Goal: Task Accomplishment & Management: Manage account settings

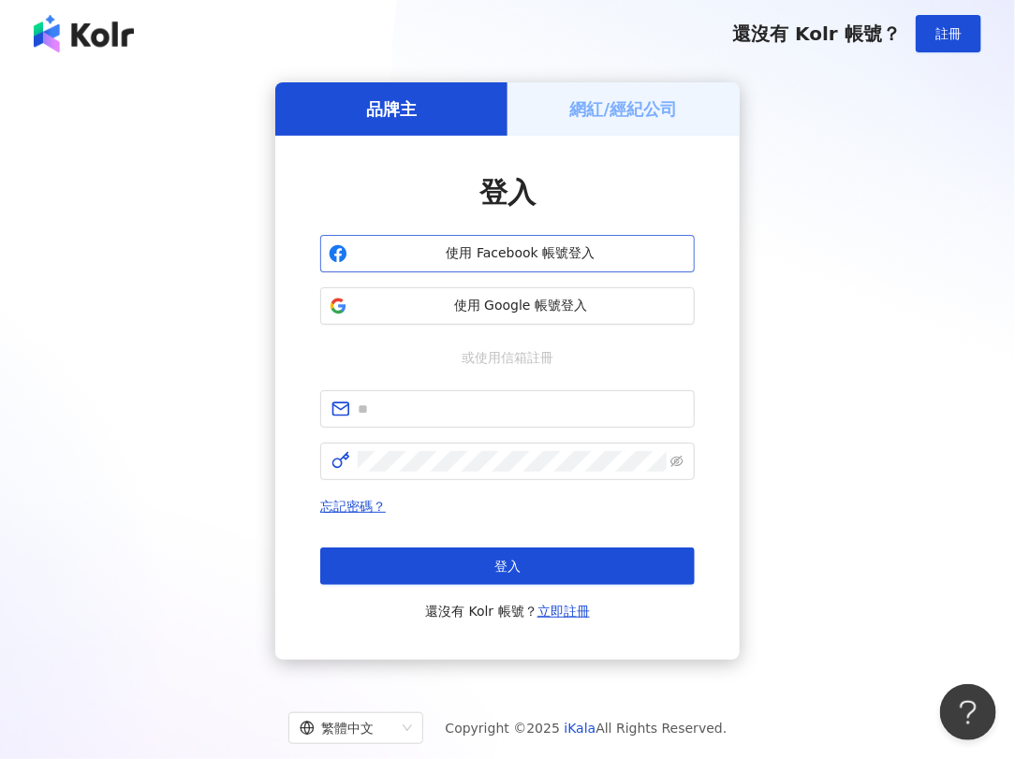
click at [490, 264] on button "使用 Facebook 帳號登入" at bounding box center [507, 253] width 374 height 37
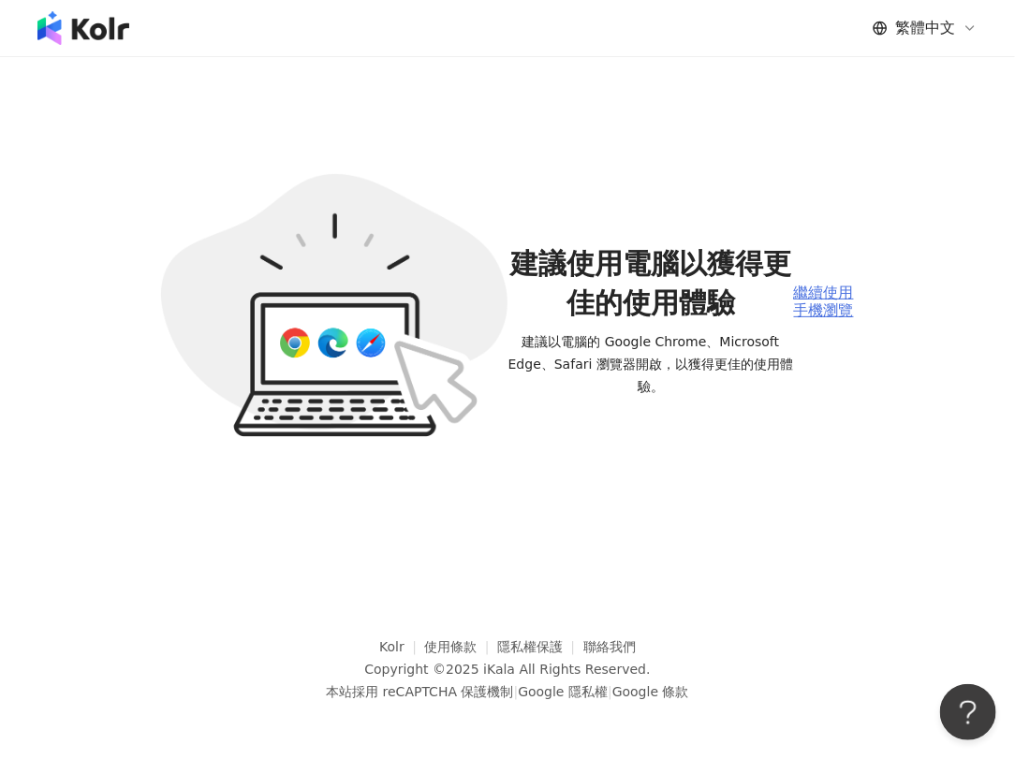
click at [825, 293] on div "繼續使用手機瀏覽" at bounding box center [824, 302] width 60 height 35
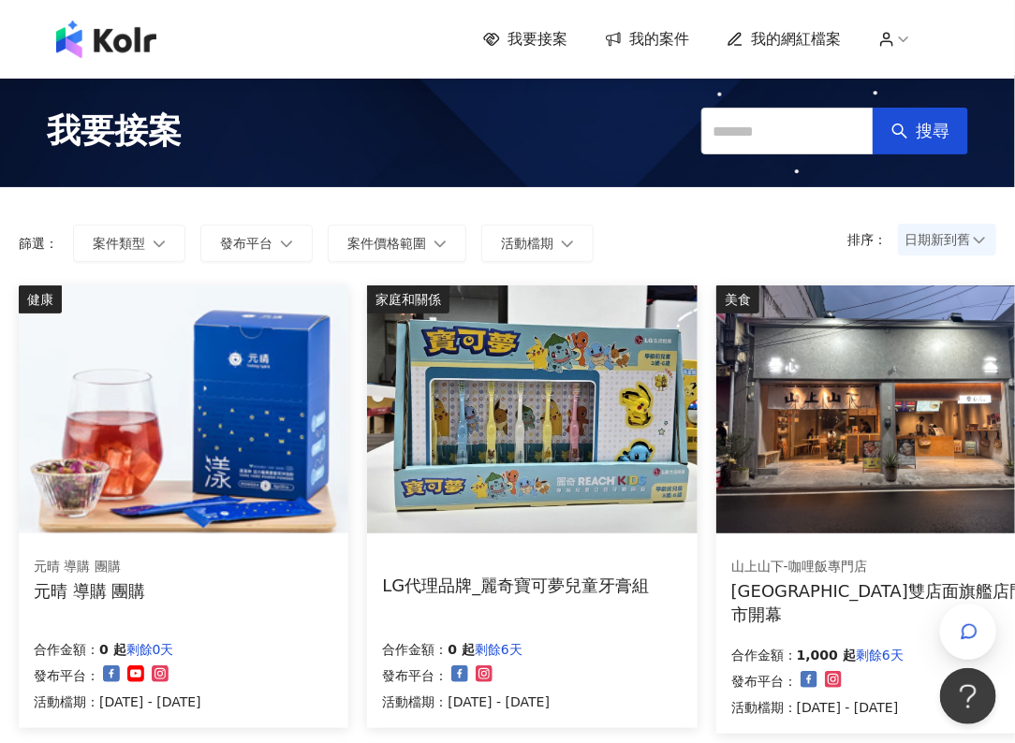
click at [653, 37] on span "我的案件" at bounding box center [659, 39] width 60 height 21
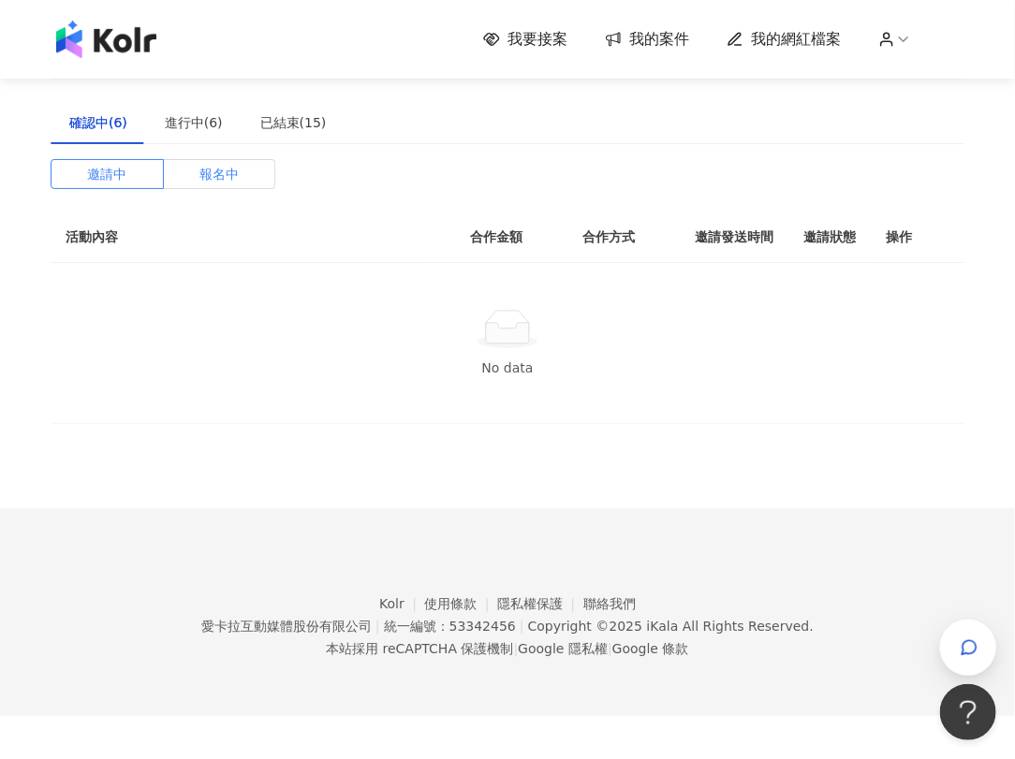
click at [208, 169] on span "報名中" at bounding box center [218, 174] width 39 height 28
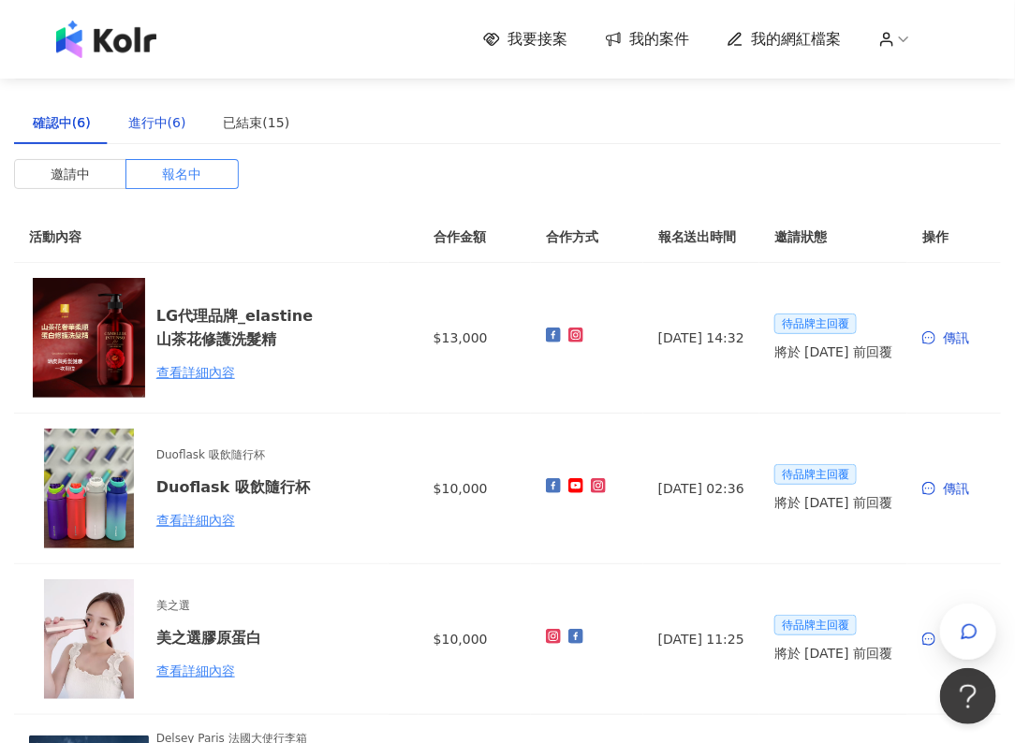
click at [144, 125] on div "進行中(6)" at bounding box center [157, 122] width 58 height 21
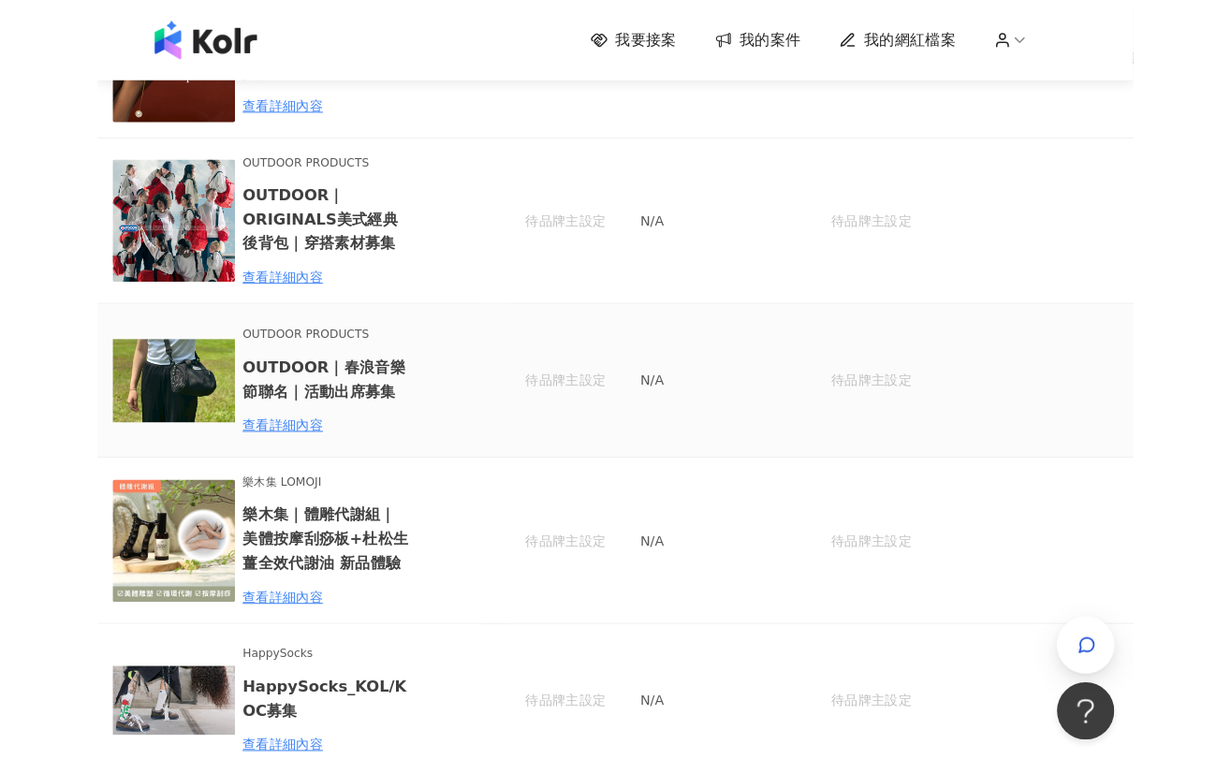
scroll to position [312, 0]
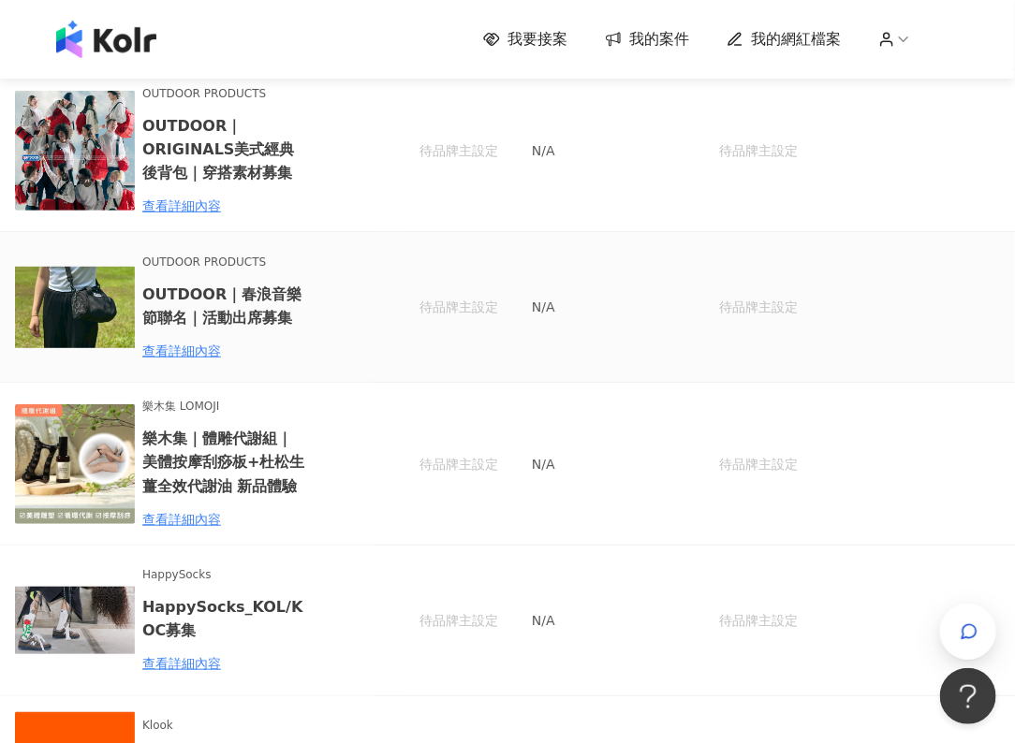
click at [727, 299] on div "待品牌主設定" at bounding box center [871, 307] width 305 height 21
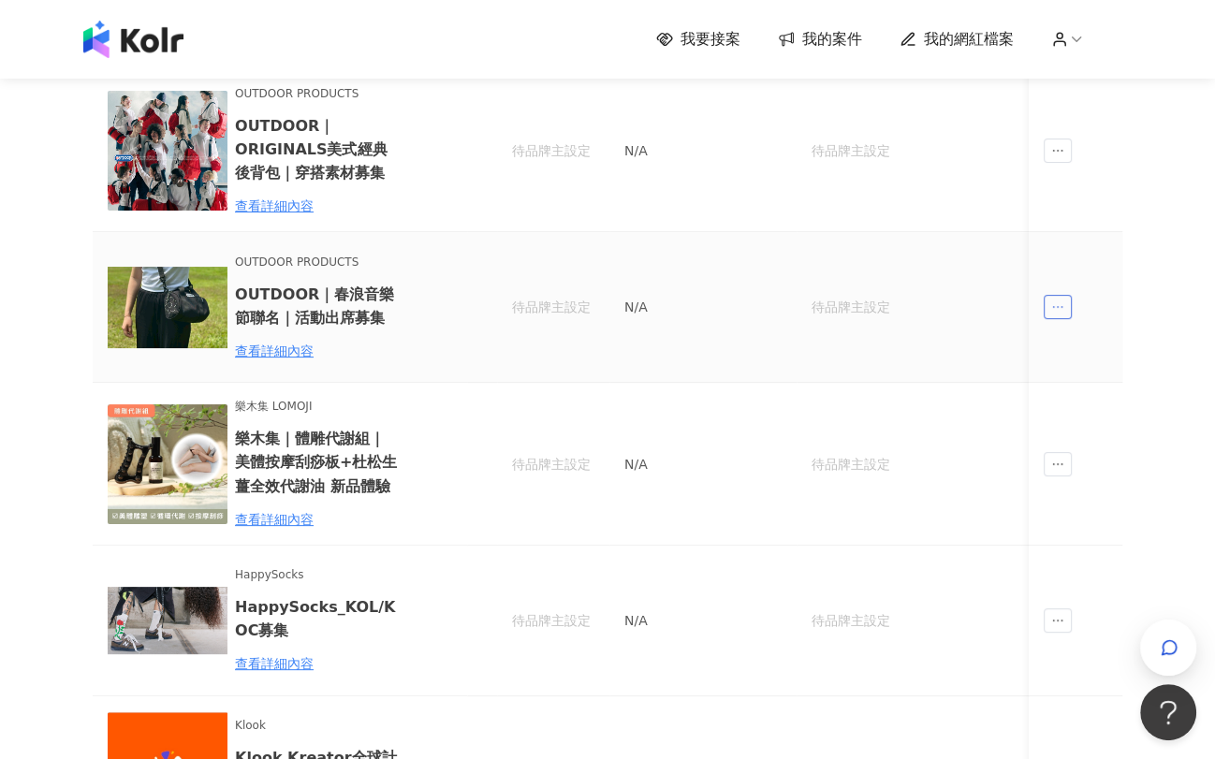
click at [1014, 310] on icon "ellipsis" at bounding box center [1057, 306] width 13 height 13
click at [1014, 399] on div "傳訊" at bounding box center [1092, 391] width 66 height 21
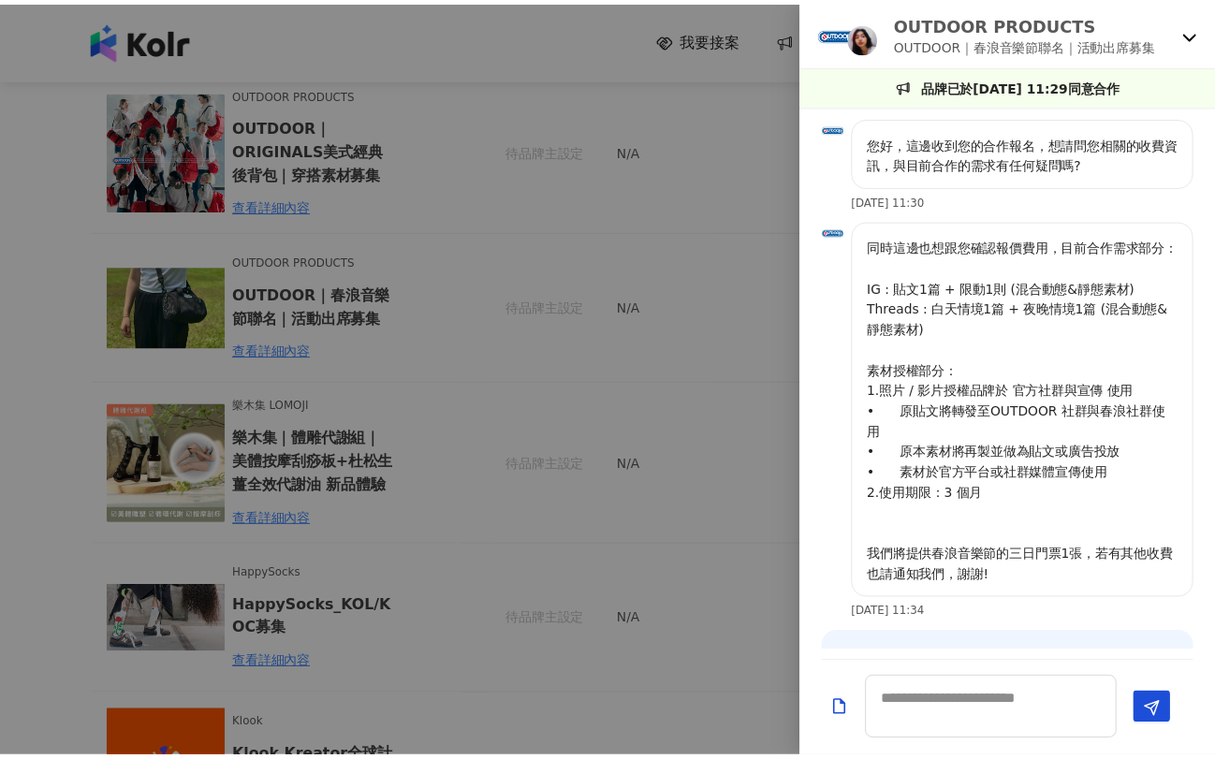
scroll to position [969, 0]
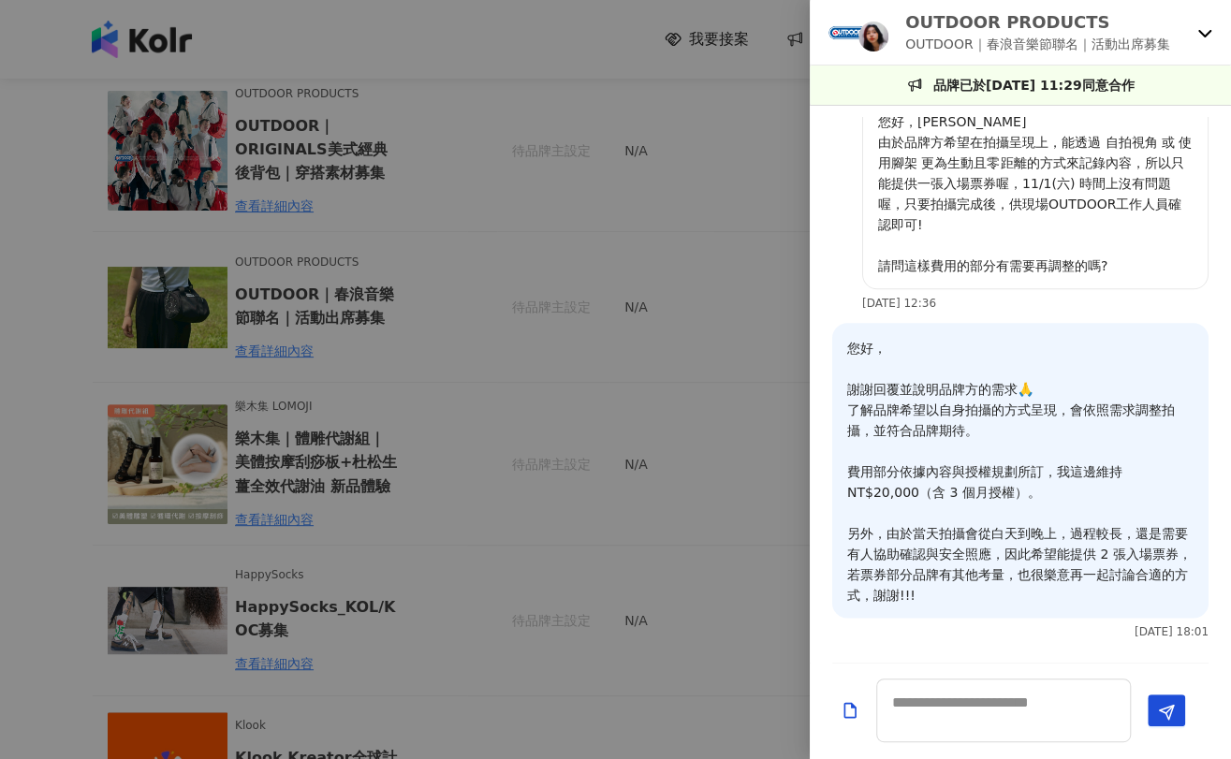
click at [781, 313] on div at bounding box center [615, 379] width 1231 height 759
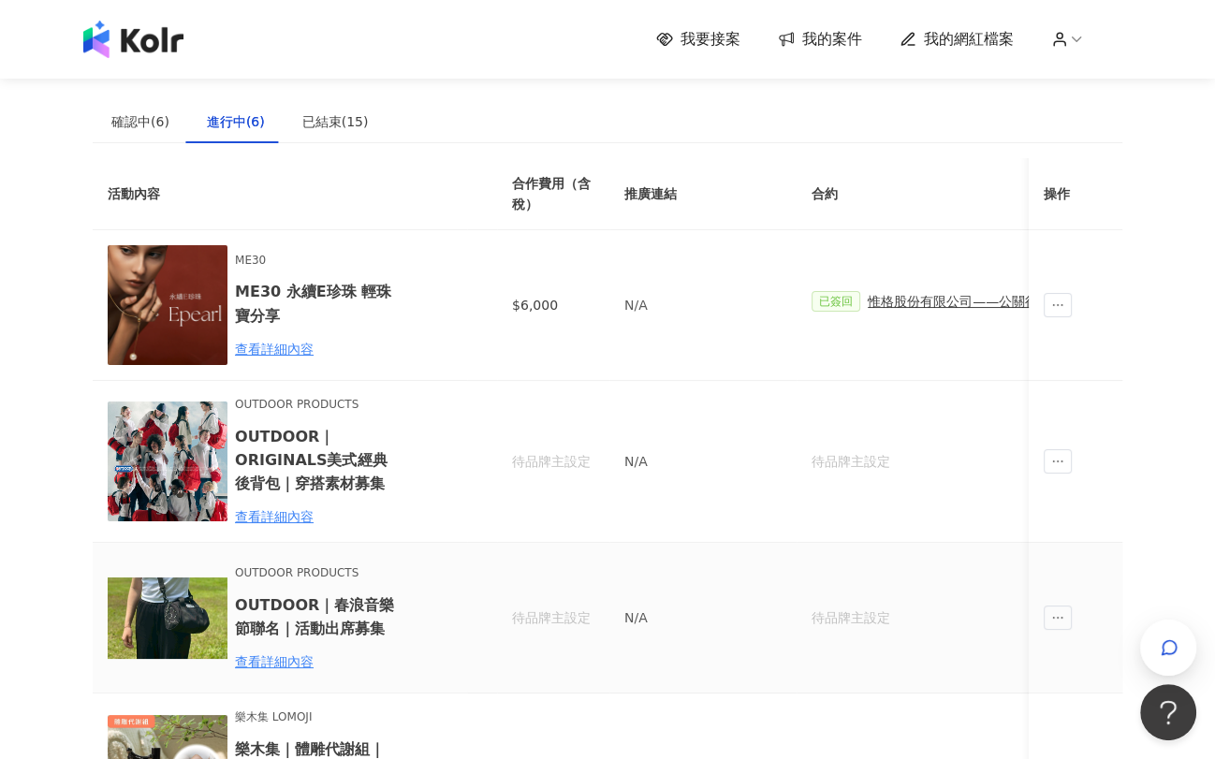
scroll to position [0, 0]
